Goal: Navigation & Orientation: Find specific page/section

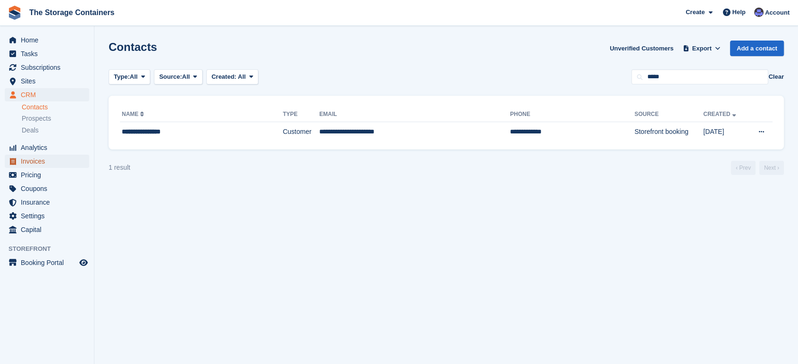
click at [38, 163] on span "Invoices" at bounding box center [49, 161] width 57 height 13
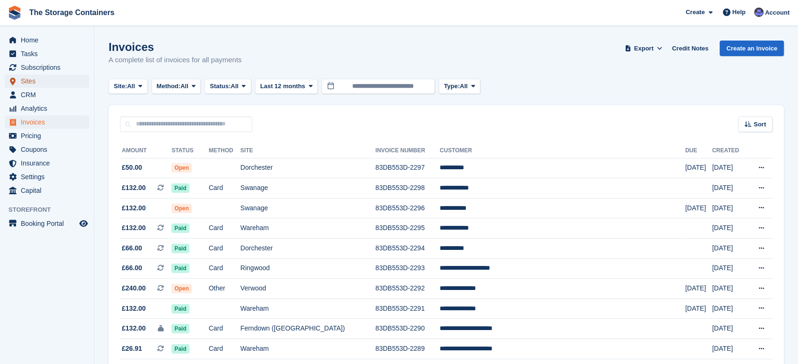
click at [45, 78] on span "Sites" at bounding box center [49, 81] width 57 height 13
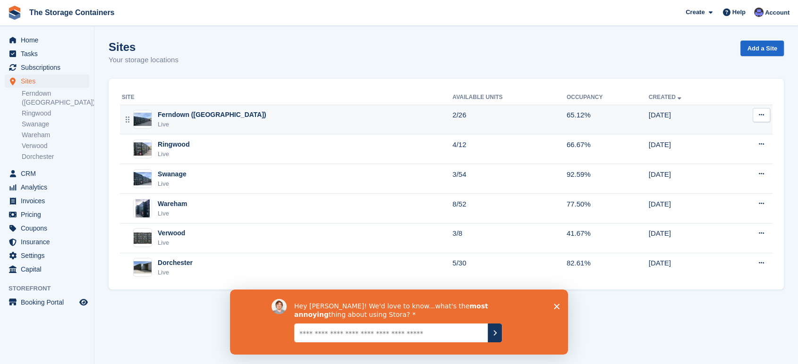
click at [291, 108] on td "Ferndown (Longham) Live" at bounding box center [286, 120] width 332 height 30
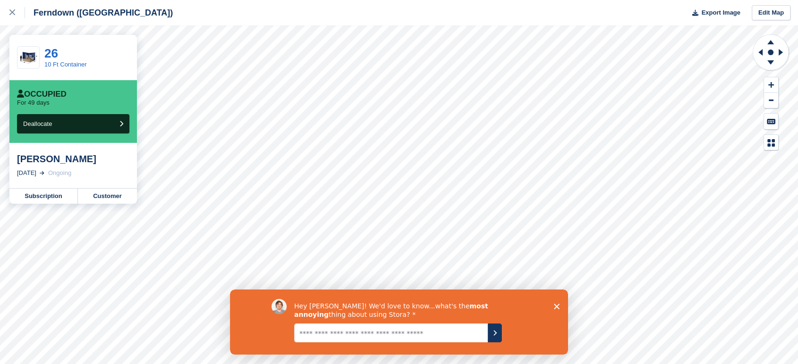
click at [556, 308] on icon "Close survey" at bounding box center [557, 307] width 6 height 6
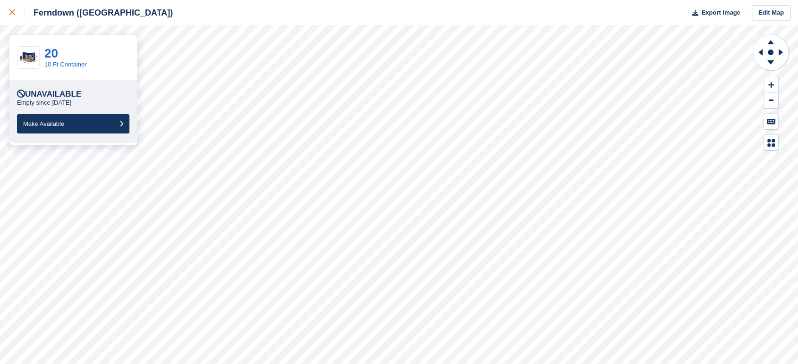
click at [8, 11] on link at bounding box center [12, 12] width 25 height 25
